Goal: Transaction & Acquisition: Purchase product/service

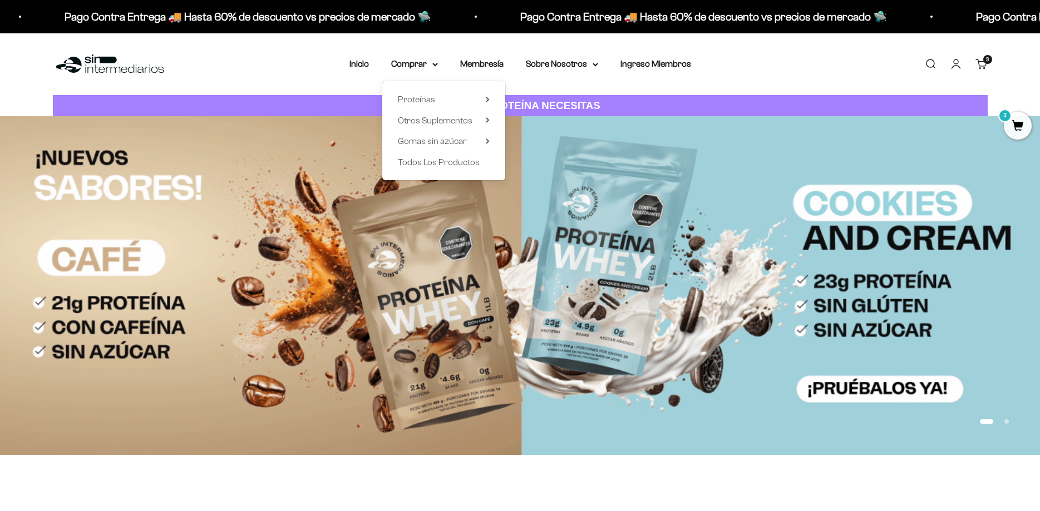
click at [458, 141] on span "Gomas sin azúcar" at bounding box center [432, 140] width 69 height 9
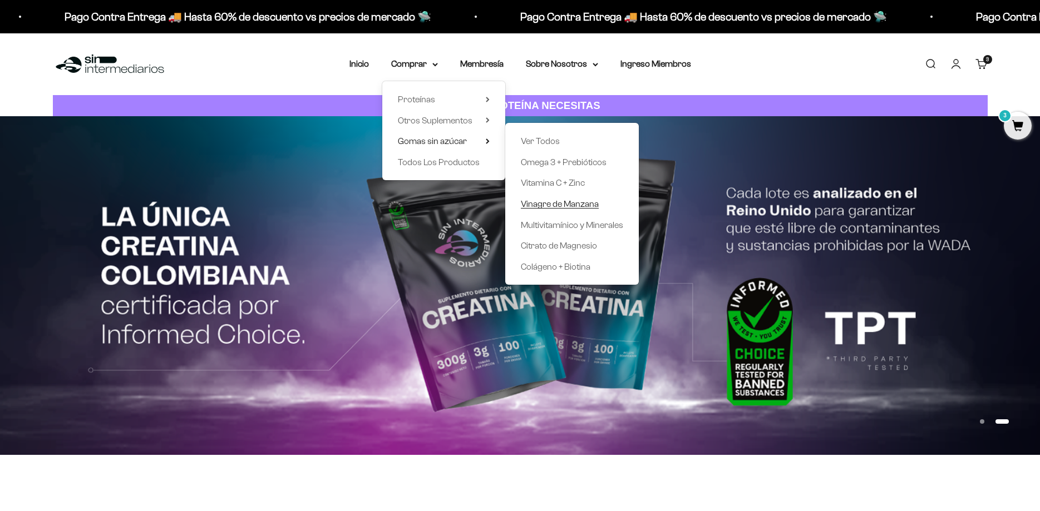
click at [583, 202] on span "Vinagre de Manzana" at bounding box center [560, 203] width 78 height 9
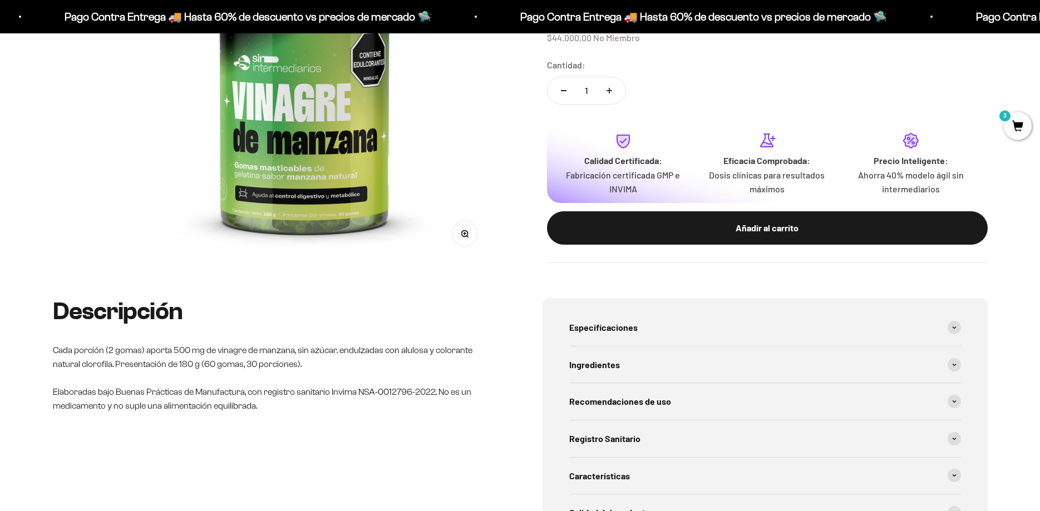
scroll to position [284, 0]
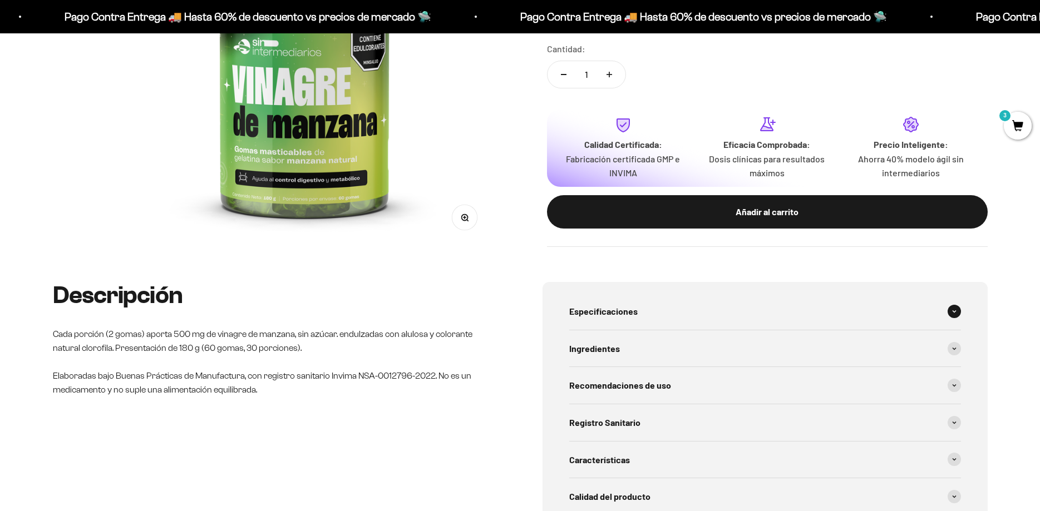
click at [630, 309] on span "Especificaciones" at bounding box center [603, 311] width 68 height 14
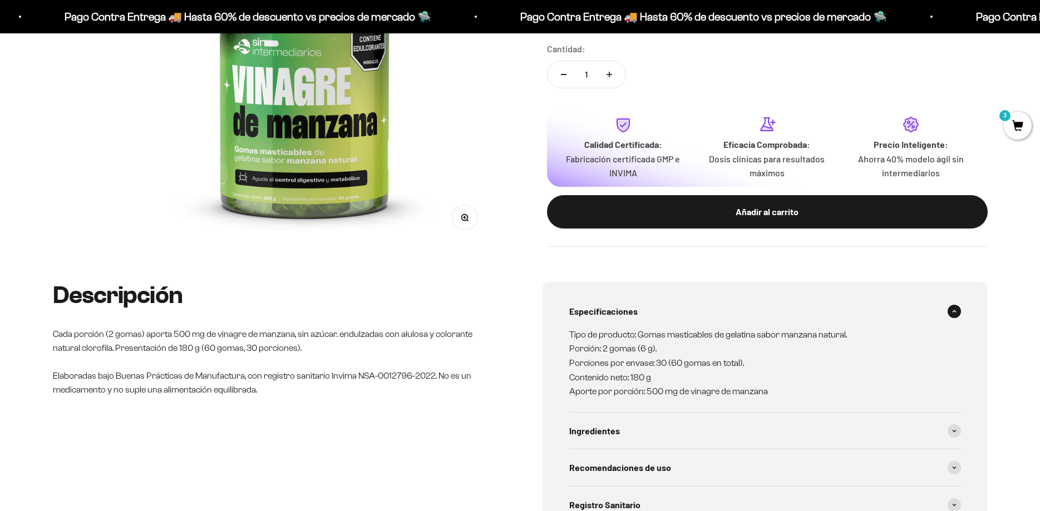
click at [630, 308] on span "Especificaciones" at bounding box center [603, 311] width 68 height 14
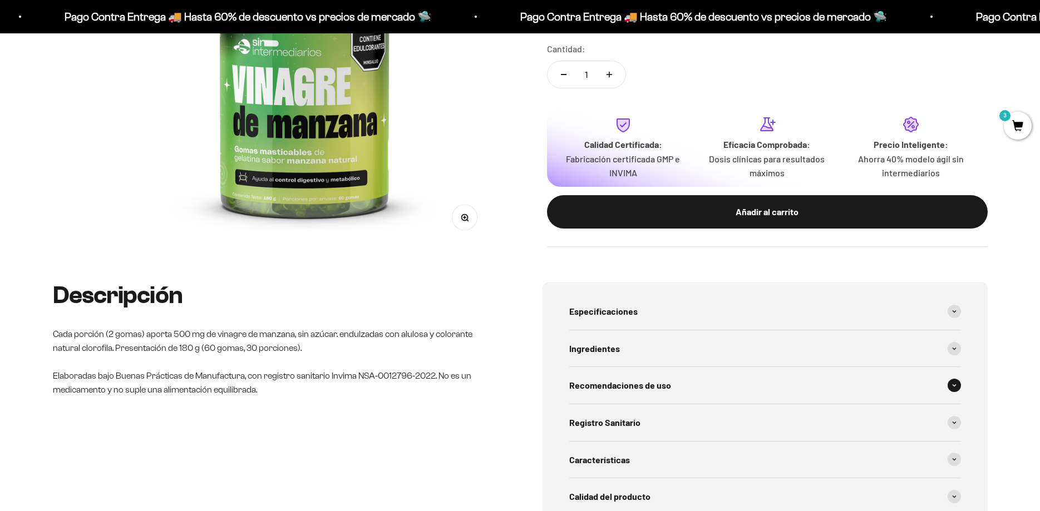
click at [636, 382] on span "Recomendaciones de uso" at bounding box center [620, 385] width 102 height 14
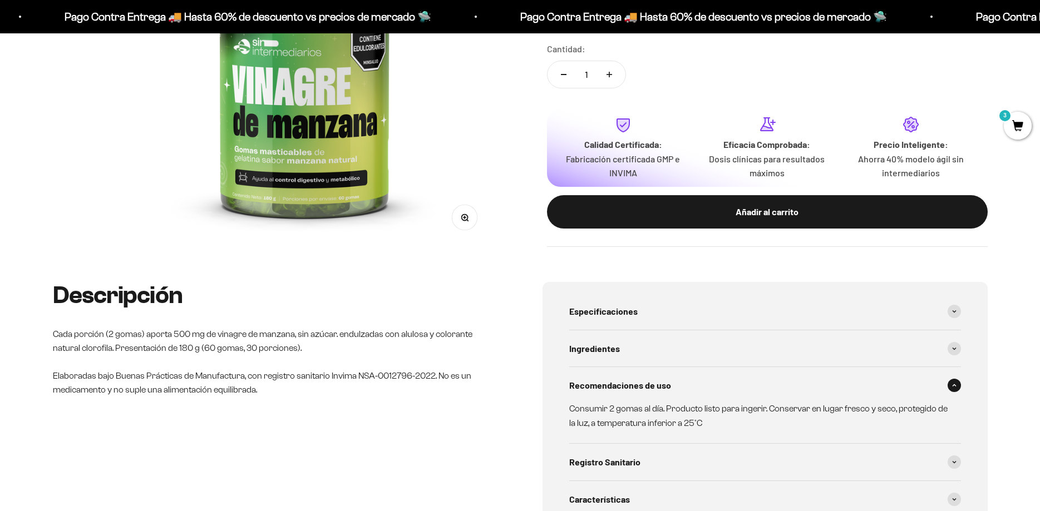
click at [635, 382] on span "Recomendaciones de uso" at bounding box center [620, 385] width 102 height 14
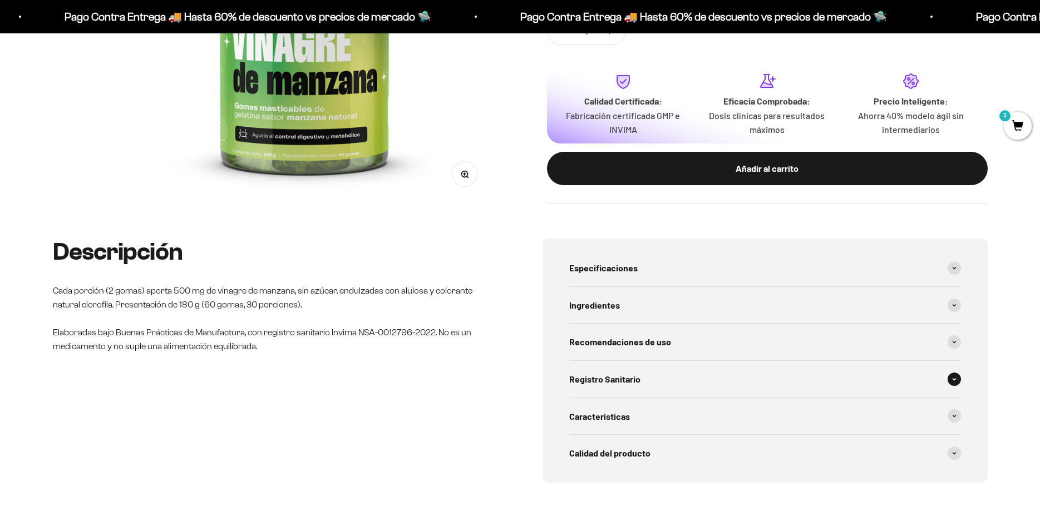
scroll to position [340, 0]
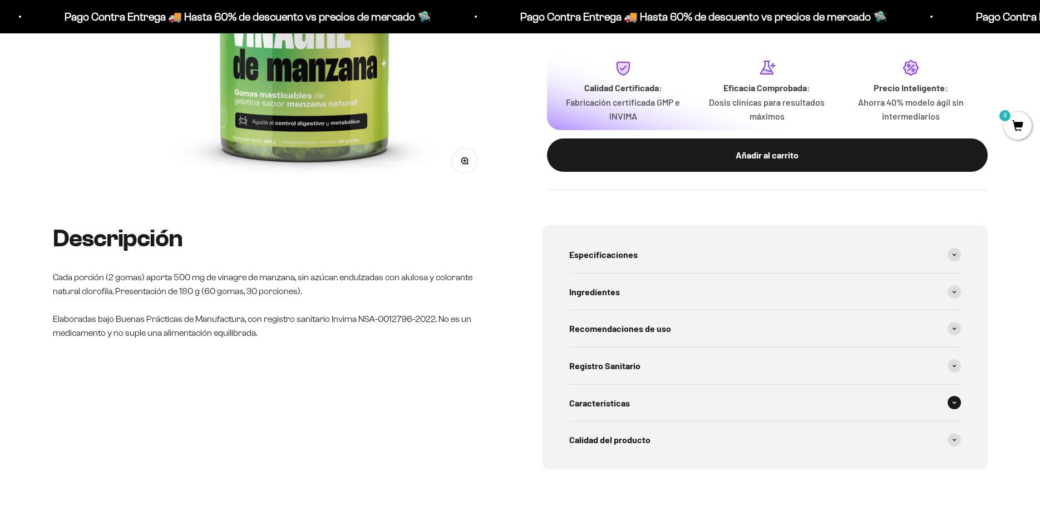
click at [621, 403] on span "Características" at bounding box center [599, 403] width 61 height 14
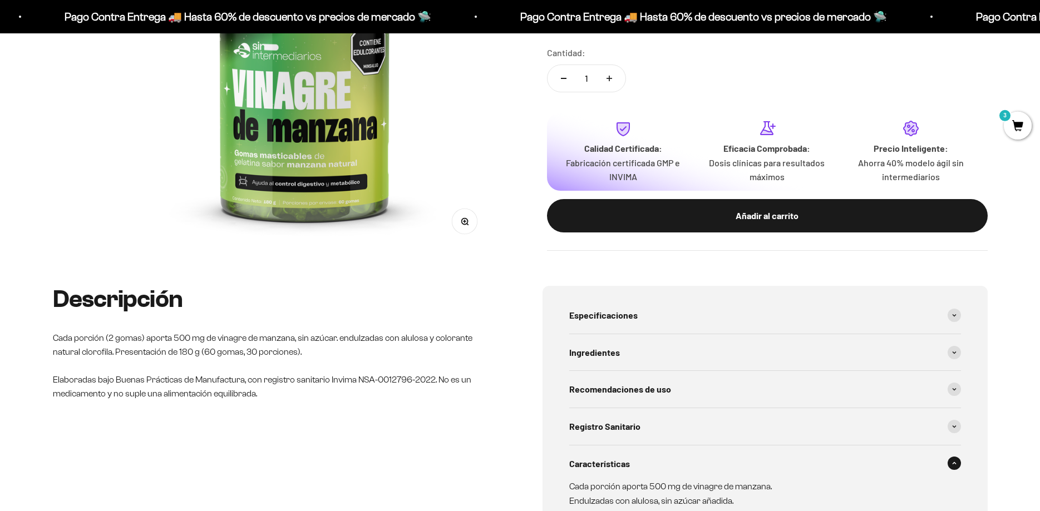
scroll to position [0, 0]
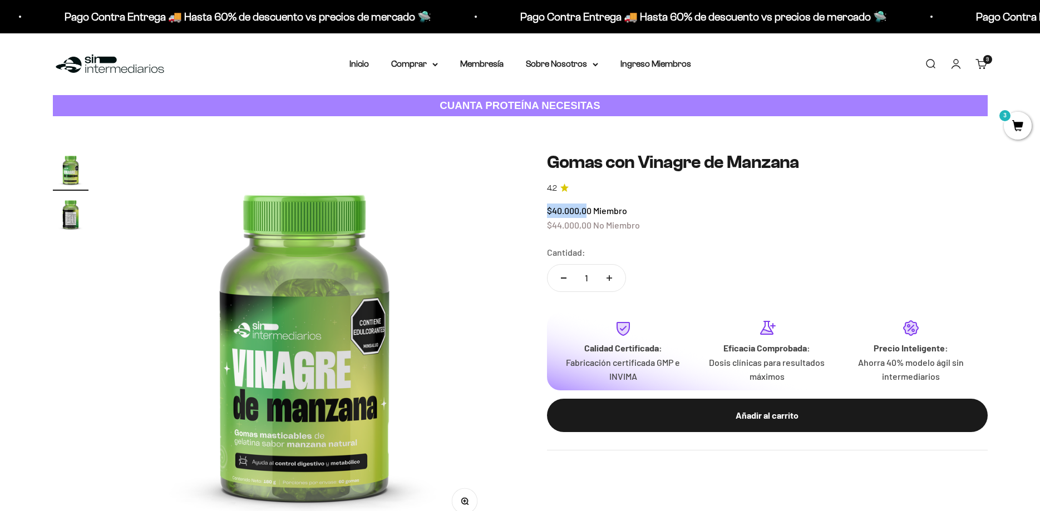
drag, startPoint x: 589, startPoint y: 209, endPoint x: 542, endPoint y: 209, distance: 46.2
click at [542, 209] on div "Zoom Ir al artículo 1 Ir al artículo 2 Gomas con Vinagre de Manzana 4.2 $40.000…" at bounding box center [520, 341] width 934 height 378
drag, startPoint x: 592, startPoint y: 225, endPoint x: 531, endPoint y: 229, distance: 61.9
click at [531, 229] on div "Zoom Ir al artículo 1 Ir al artículo 2 Gomas con Vinagre de Manzana 4.2 $40.000…" at bounding box center [520, 341] width 934 height 378
click at [432, 65] on icon at bounding box center [435, 65] width 6 height 4
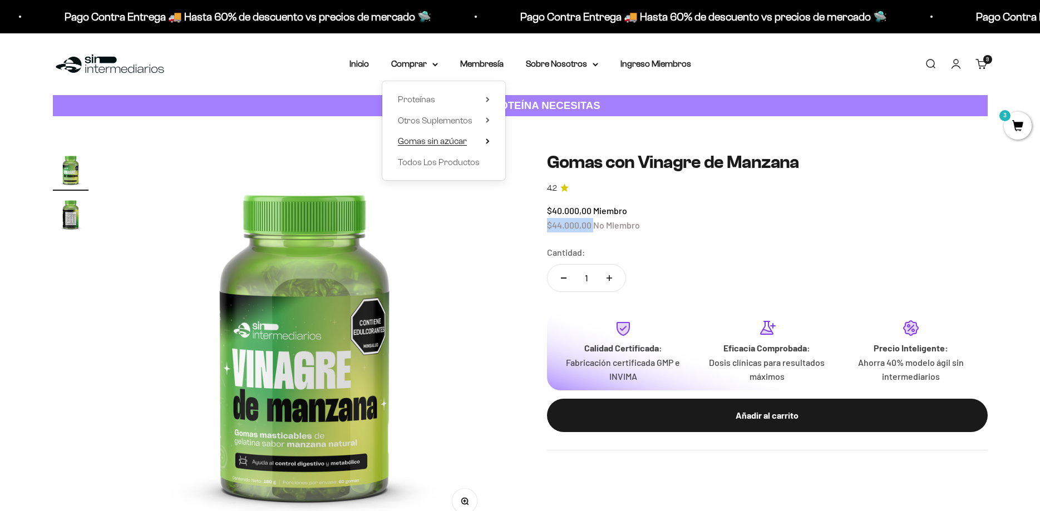
click at [479, 139] on summary "Gomas sin azúcar" at bounding box center [444, 141] width 92 height 14
